Goal: Information Seeking & Learning: Learn about a topic

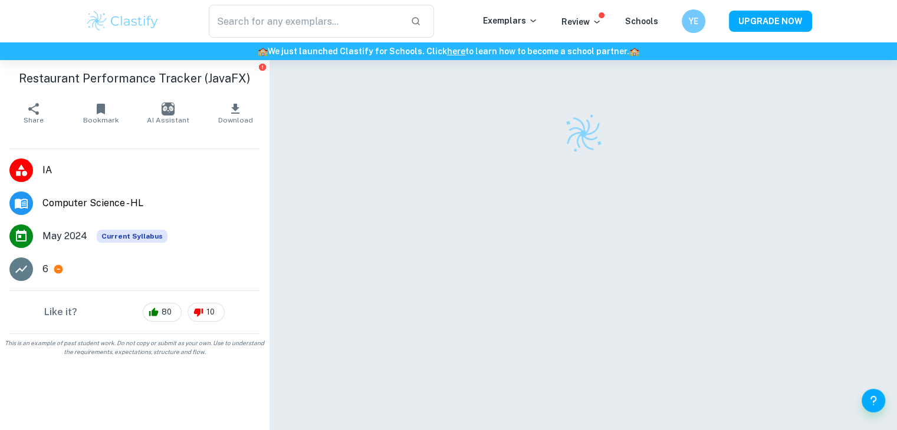
click at [48, 171] on span "IA" at bounding box center [150, 170] width 217 height 14
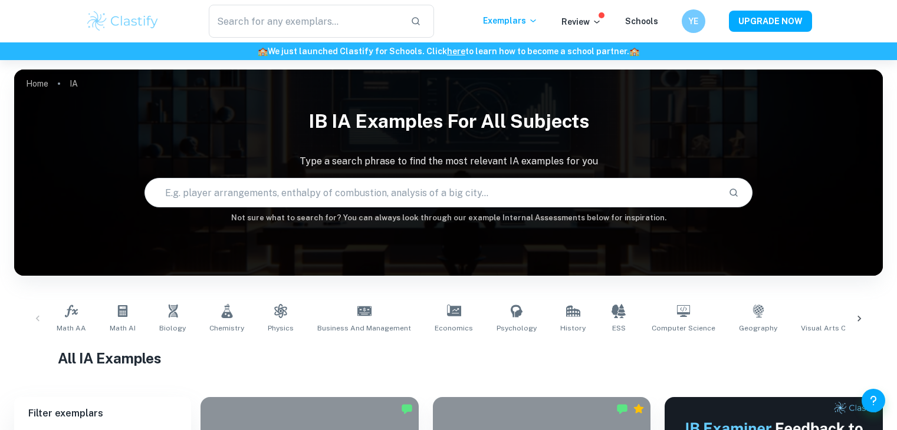
scroll to position [340, 0]
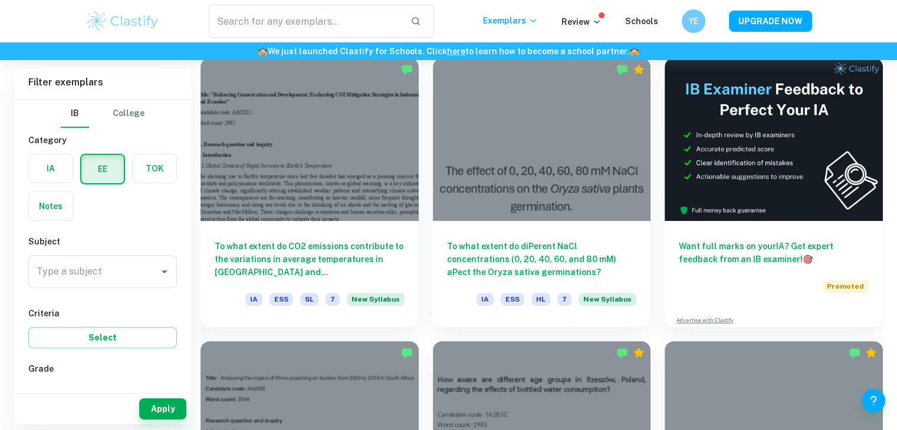
click at [115, 291] on div "Type a subject Type a subject" at bounding box center [102, 274] width 149 height 38
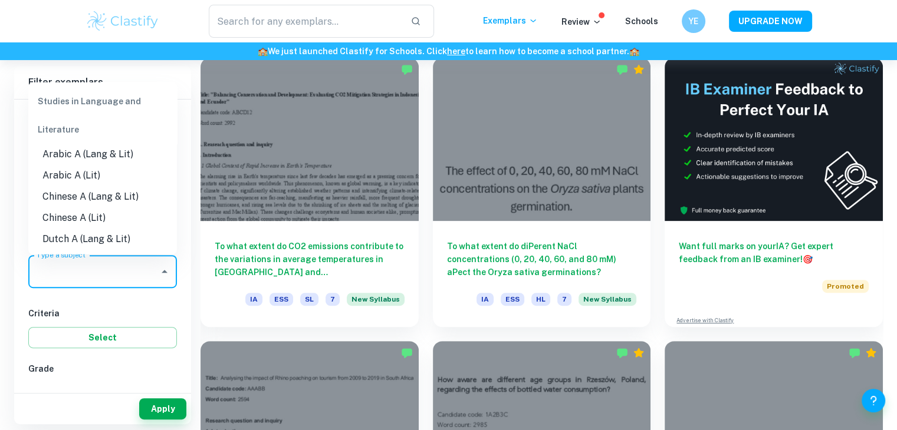
click at [143, 272] on input "Type a subject" at bounding box center [94, 272] width 120 height 22
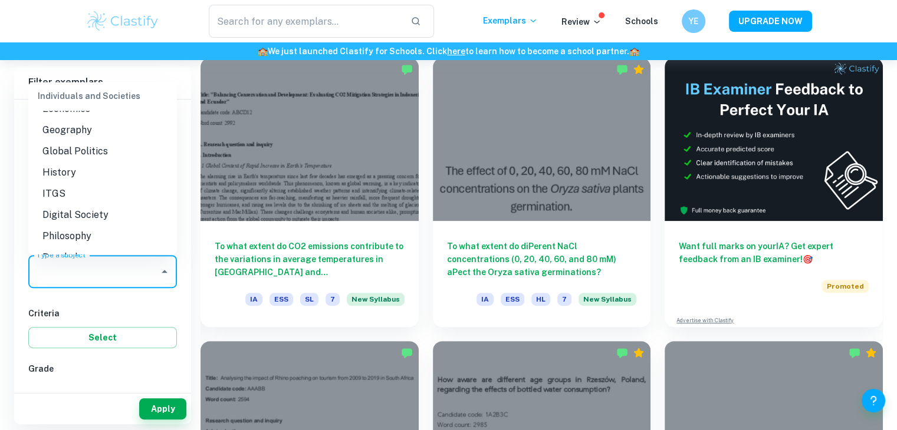
scroll to position [1098, 0]
click at [83, 121] on li "Economics" at bounding box center [102, 110] width 149 height 21
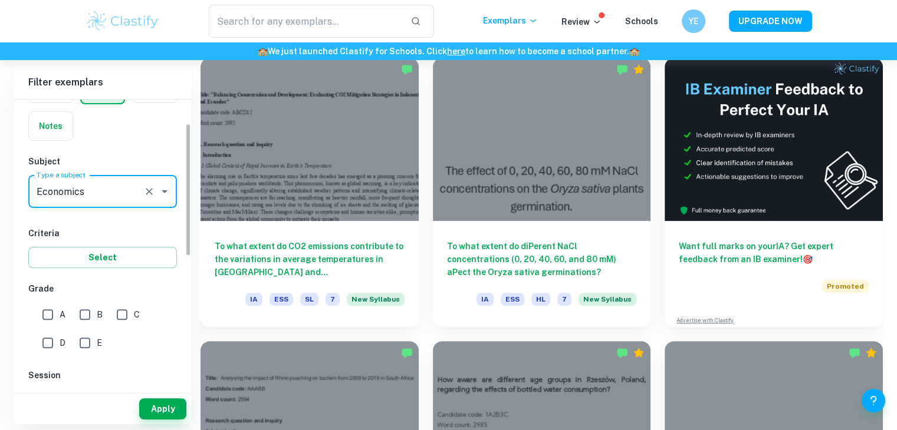
scroll to position [80, 0]
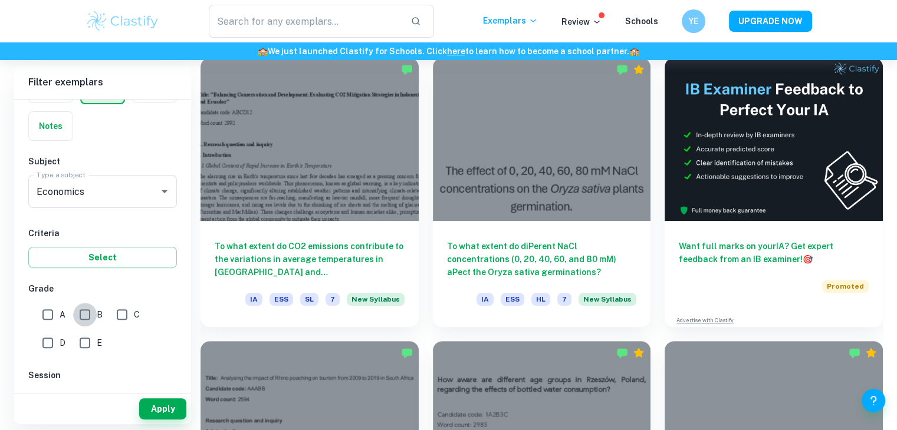
drag, startPoint x: 78, startPoint y: 312, endPoint x: 37, endPoint y: 312, distance: 41.3
click at [37, 312] on div "A B C D E" at bounding box center [104, 326] width 153 height 57
click at [37, 312] on input "A" at bounding box center [48, 315] width 24 height 24
checkbox input "true"
click at [77, 314] on input "B" at bounding box center [85, 315] width 24 height 24
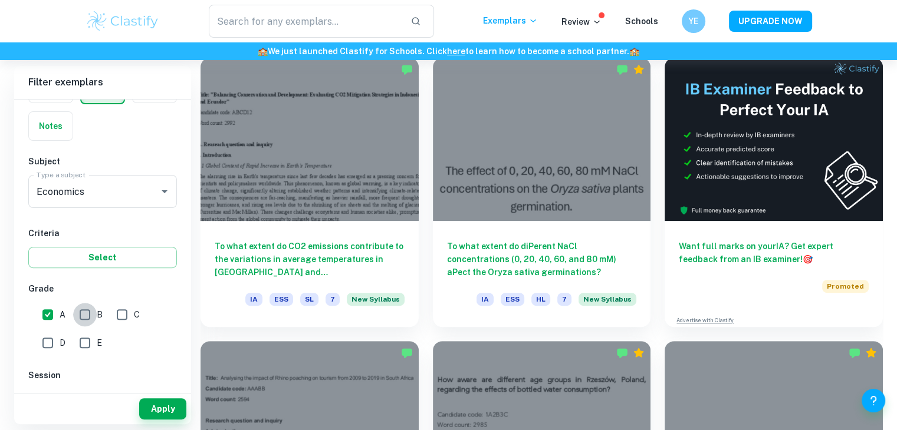
checkbox input "true"
click at [149, 404] on button "Apply" at bounding box center [162, 409] width 47 height 21
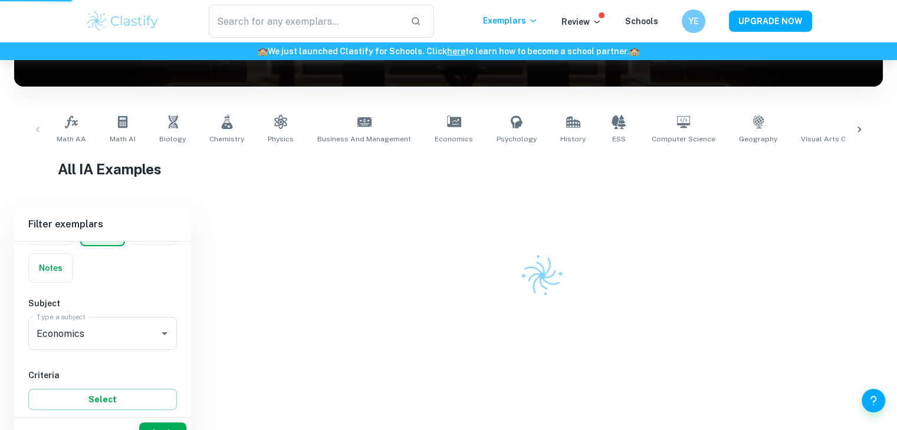
scroll to position [144, 0]
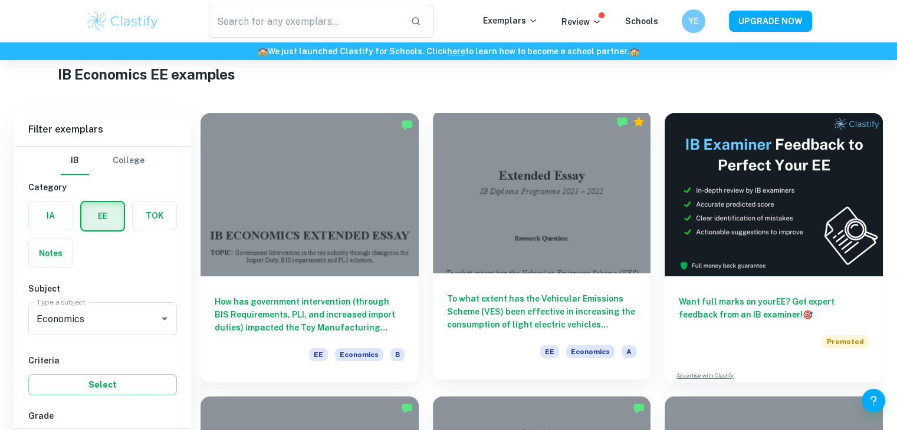
scroll to position [73, 0]
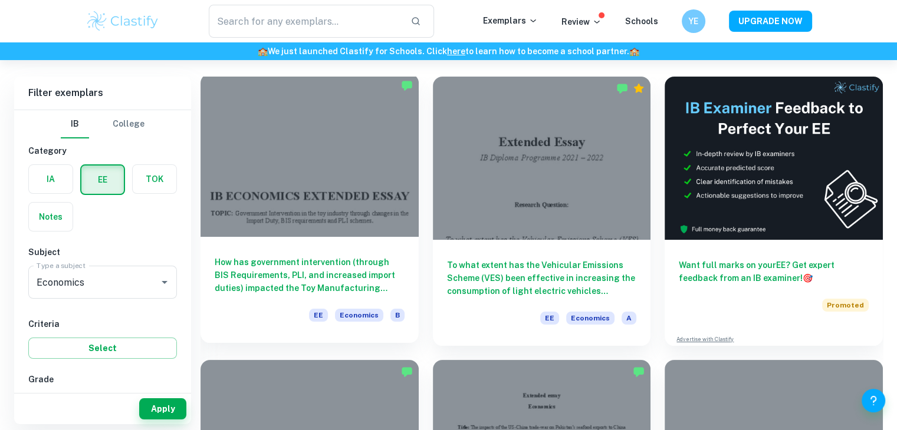
click at [388, 217] on div at bounding box center [309, 155] width 218 height 163
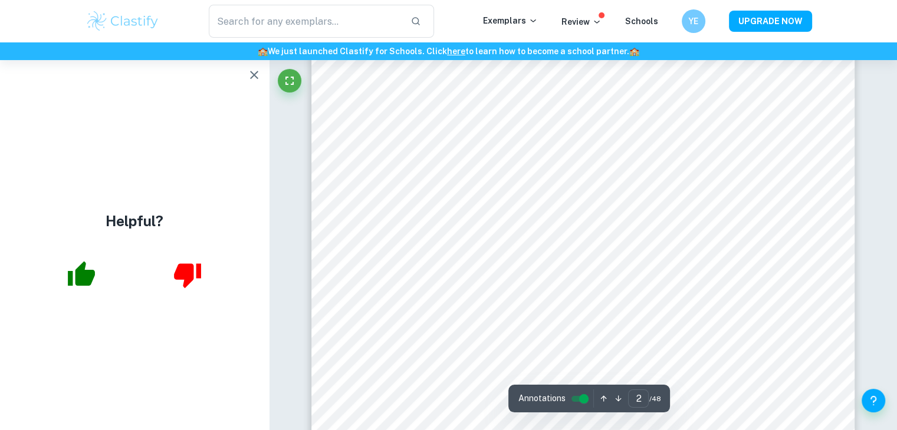
scroll to position [1124, 0]
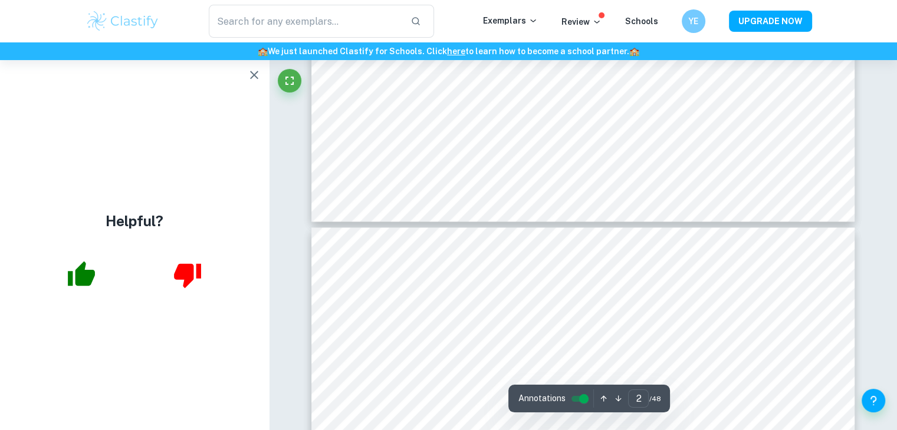
type input "3"
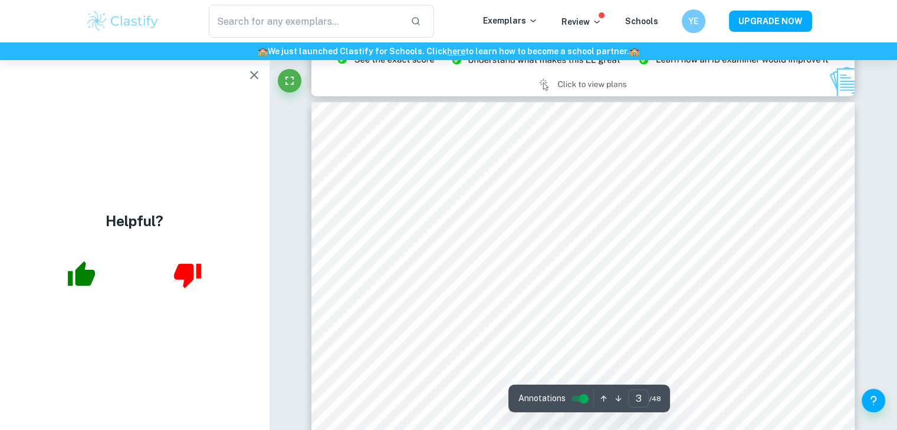
scroll to position [1693, 0]
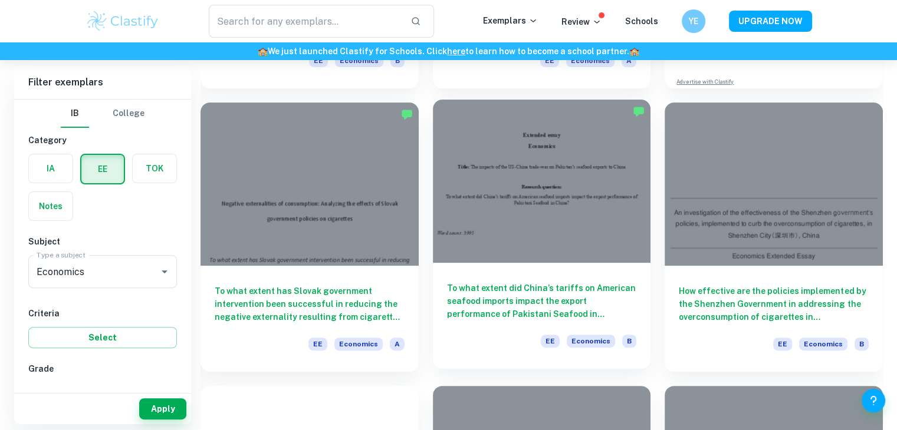
scroll to position [331, 0]
click at [565, 209] on div at bounding box center [542, 180] width 218 height 163
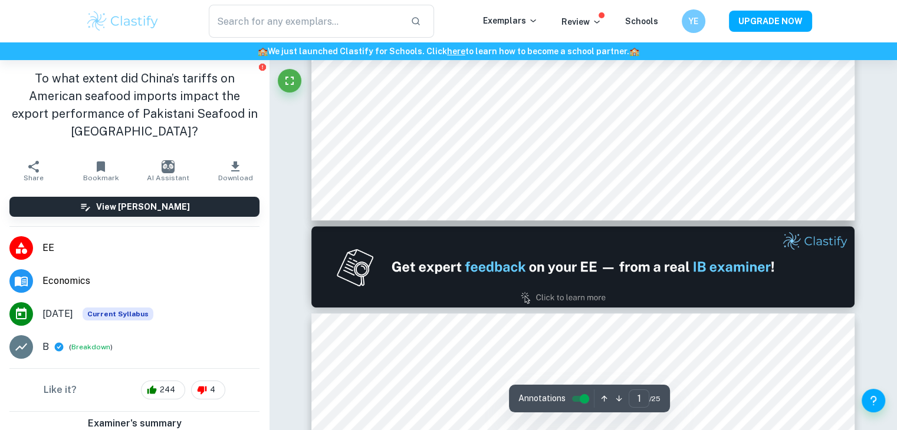
type input "2"
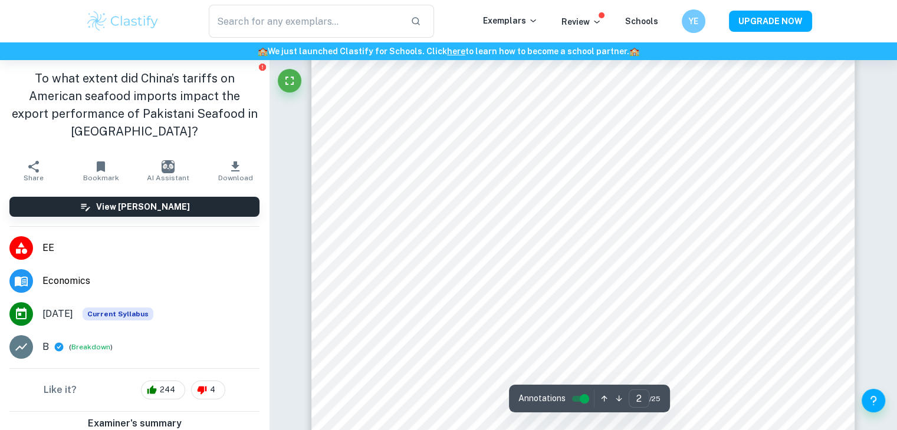
scroll to position [948, 0]
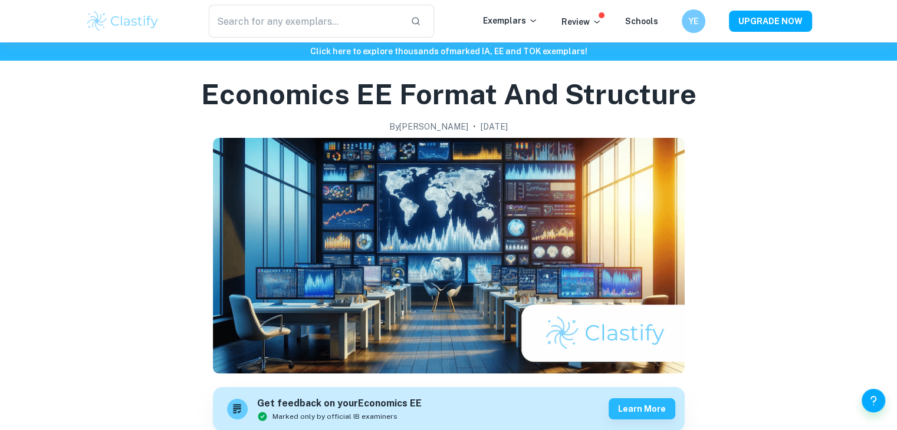
scroll to position [28, 0]
